Goal: Information Seeking & Learning: Learn about a topic

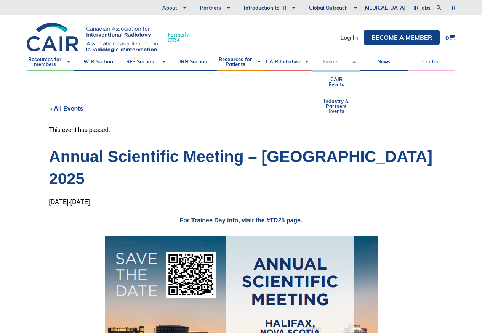
click at [330, 61] on link "Events" at bounding box center [336, 61] width 48 height 19
click at [334, 79] on link "CAIR Events" at bounding box center [336, 81] width 40 height 21
click at [333, 83] on link "CAIR Events" at bounding box center [336, 81] width 40 height 21
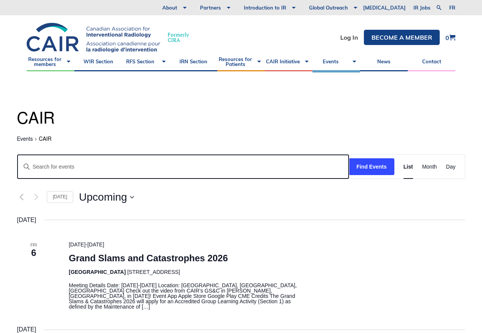
click at [49, 167] on input "Enter Keyword. Search for Events by Keyword." at bounding box center [183, 167] width 331 height 24
paste input "case competition"
type input "case competition"
click at [349, 158] on button "Find Events" at bounding box center [371, 166] width 45 height 17
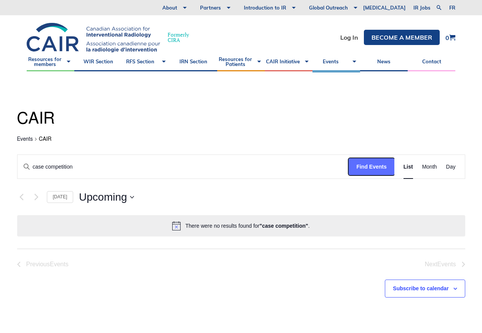
click at [368, 167] on button "Find Events" at bounding box center [371, 166] width 45 height 17
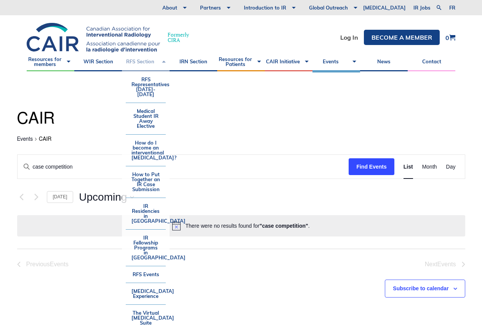
click at [143, 61] on link "RFS Section" at bounding box center [146, 61] width 48 height 19
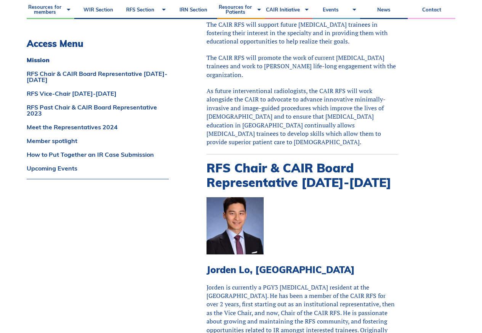
scroll to position [274, 0]
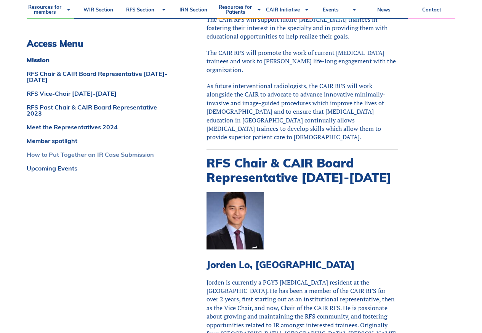
click at [45, 155] on link "How to Put Together an IR Case Submission" at bounding box center [98, 154] width 142 height 6
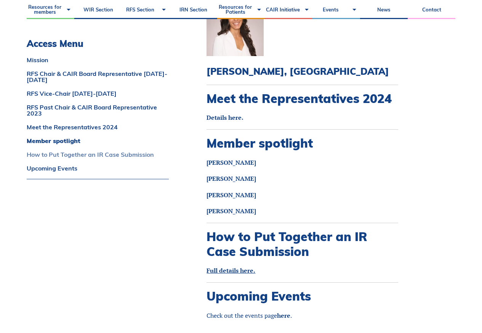
scroll to position [1112, 0]
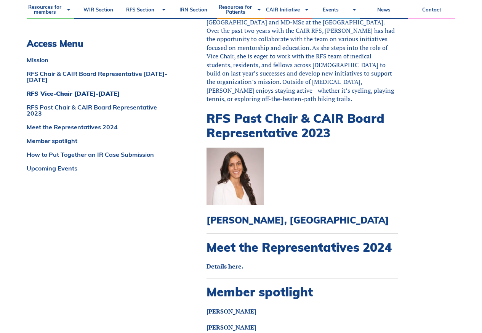
scroll to position [792, 0]
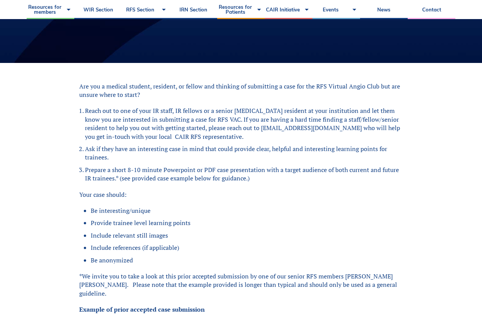
scroll to position [183, 0]
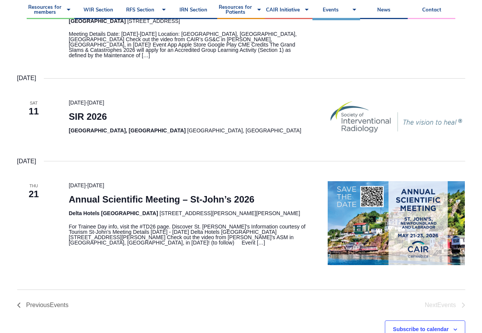
scroll to position [274, 0]
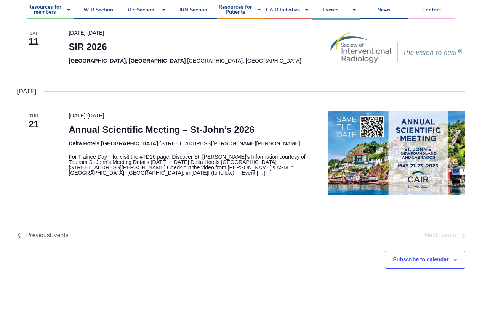
click at [39, 238] on div "Subscribe to calendar Google Calendar iCalendar Outlook 365 Outlook Live Export…" at bounding box center [241, 259] width 448 height 42
click at [25, 232] on link "Previous Events" at bounding box center [42, 235] width 51 height 6
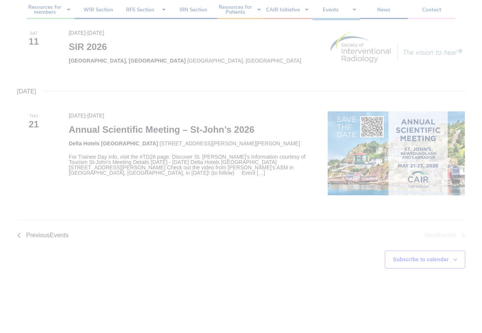
scroll to position [71, 0]
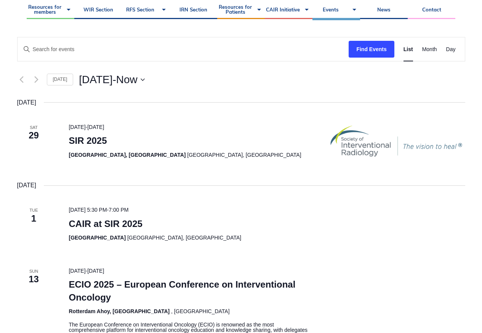
click at [14, 230] on div "Tue 1" at bounding box center [34, 226] width 52 height 42
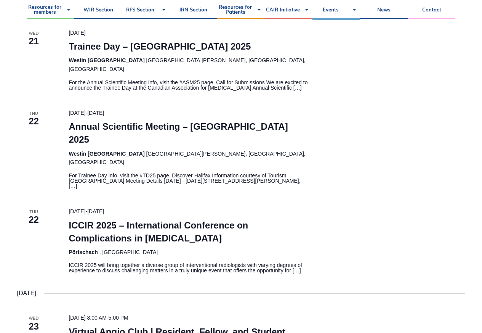
scroll to position [665, 0]
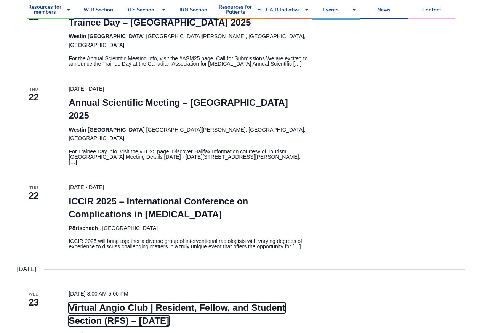
click at [176, 302] on link "Virtual Angio Club | Resident, Fellow, and Student Section (RFS) – July 2025" at bounding box center [177, 314] width 217 height 24
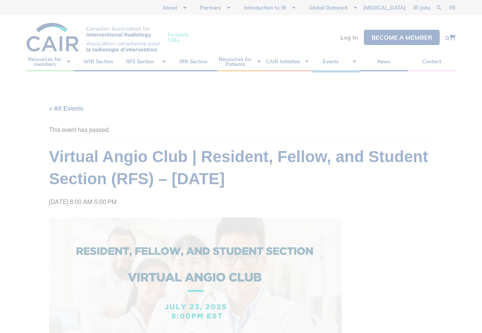
click at [121, 266] on div at bounding box center [241, 166] width 482 height 333
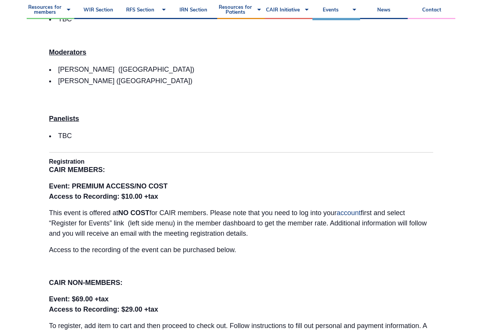
scroll to position [320, 0]
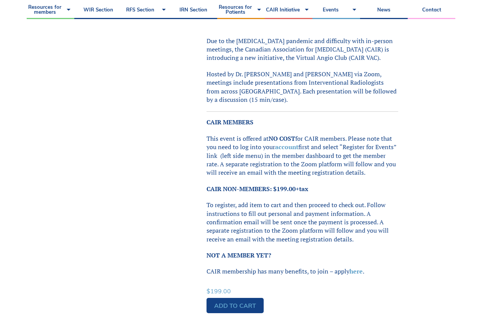
scroll to position [366, 0]
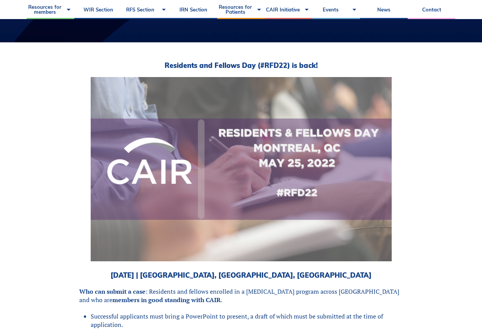
scroll to position [229, 0]
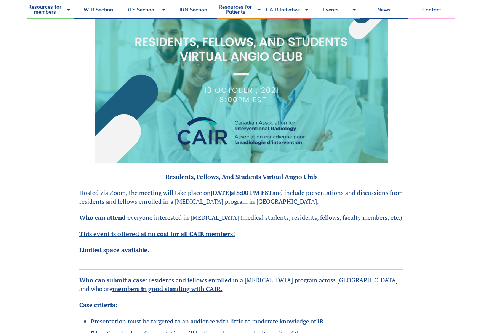
scroll to position [411, 0]
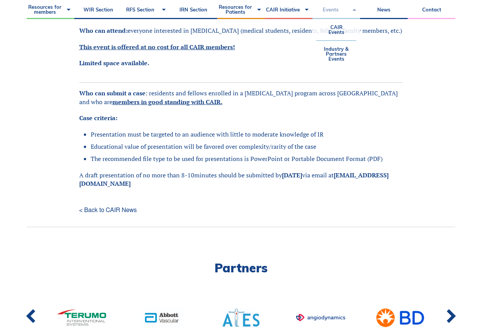
click at [328, 11] on link "Events" at bounding box center [336, 9] width 48 height 19
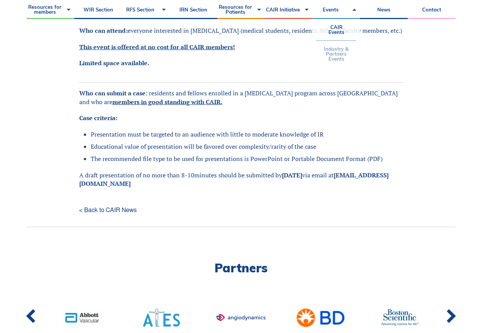
click at [341, 43] on link "Industry & Partners Events" at bounding box center [336, 54] width 40 height 26
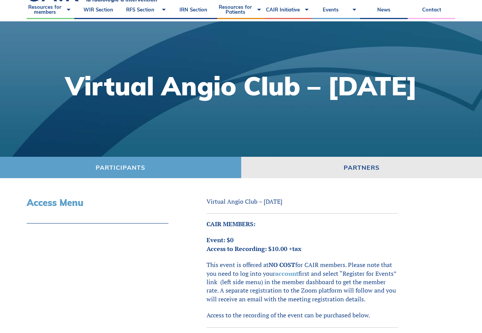
scroll to position [137, 0]
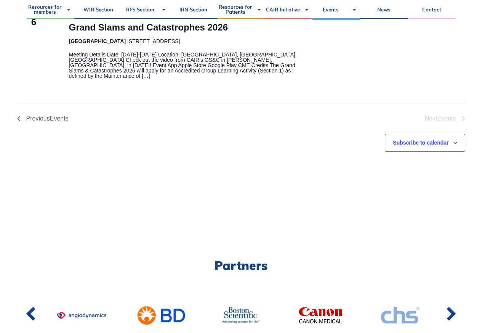
scroll to position [137, 0]
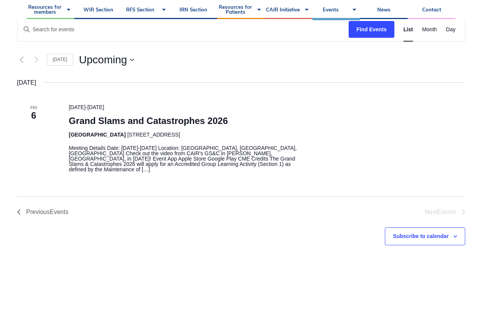
click at [48, 196] on nav "Previous Events Today Next Events" at bounding box center [241, 205] width 448 height 19
click at [16, 208] on section "1 event found. RFS Events RFS Events Search and Views Navigation Search Enter K…" at bounding box center [241, 126] width 480 height 384
click at [129, 53] on header "RFS Events RFS Events Search and Views Navigation Search Enter Keyword. Search …" at bounding box center [241, 24] width 448 height 107
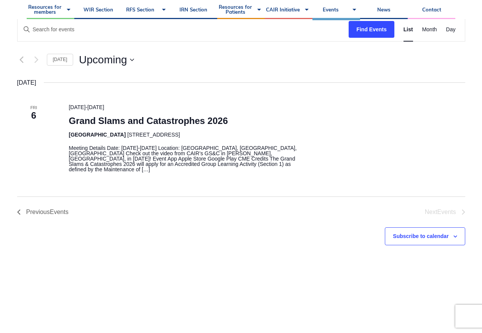
click at [129, 53] on header "RFS Events RFS Events Search and Views Navigation Search Enter Keyword. Search …" at bounding box center [241, 24] width 448 height 107
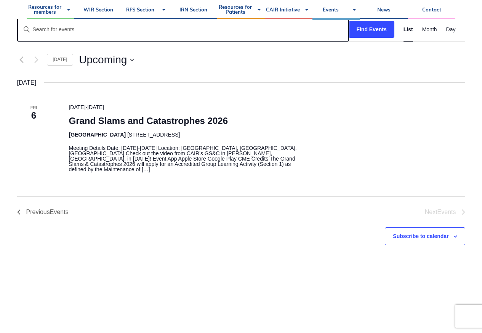
click at [41, 30] on input "Enter Keyword. Search for Events by Keyword." at bounding box center [183, 30] width 331 height 24
paste input "virtual angio club"
type input "virtual angio club"
click at [349, 21] on button "Find Events" at bounding box center [371, 29] width 45 height 17
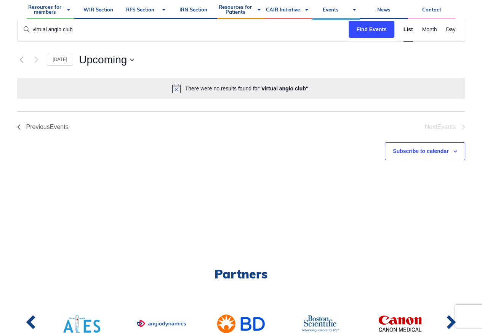
scroll to position [71, 0]
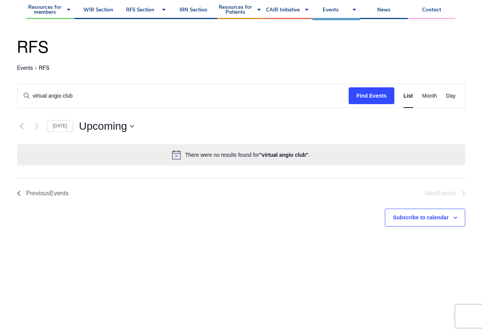
click at [366, 30] on section "0 events found. Notice There were no results found for "virtual angio club" . N…" at bounding box center [241, 149] width 480 height 299
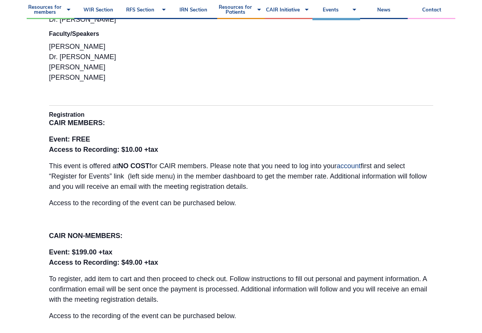
scroll to position [503, 0]
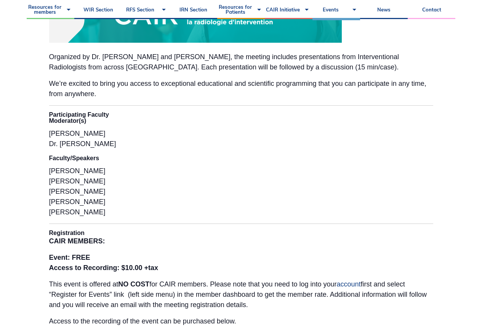
scroll to position [457, 0]
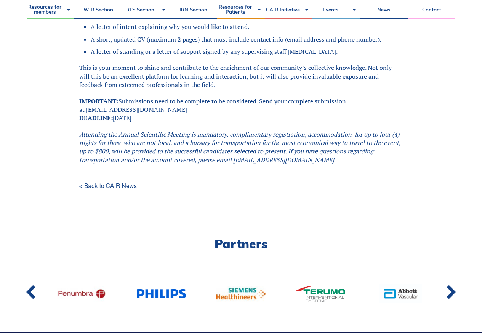
scroll to position [823, 0]
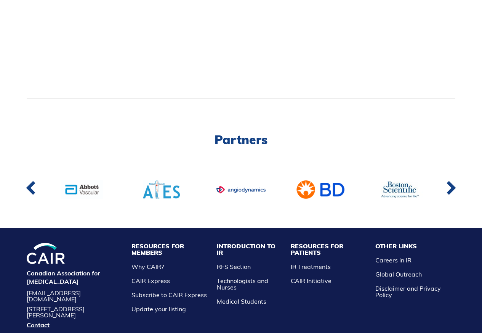
scroll to position [274, 0]
